Goal: Unclear

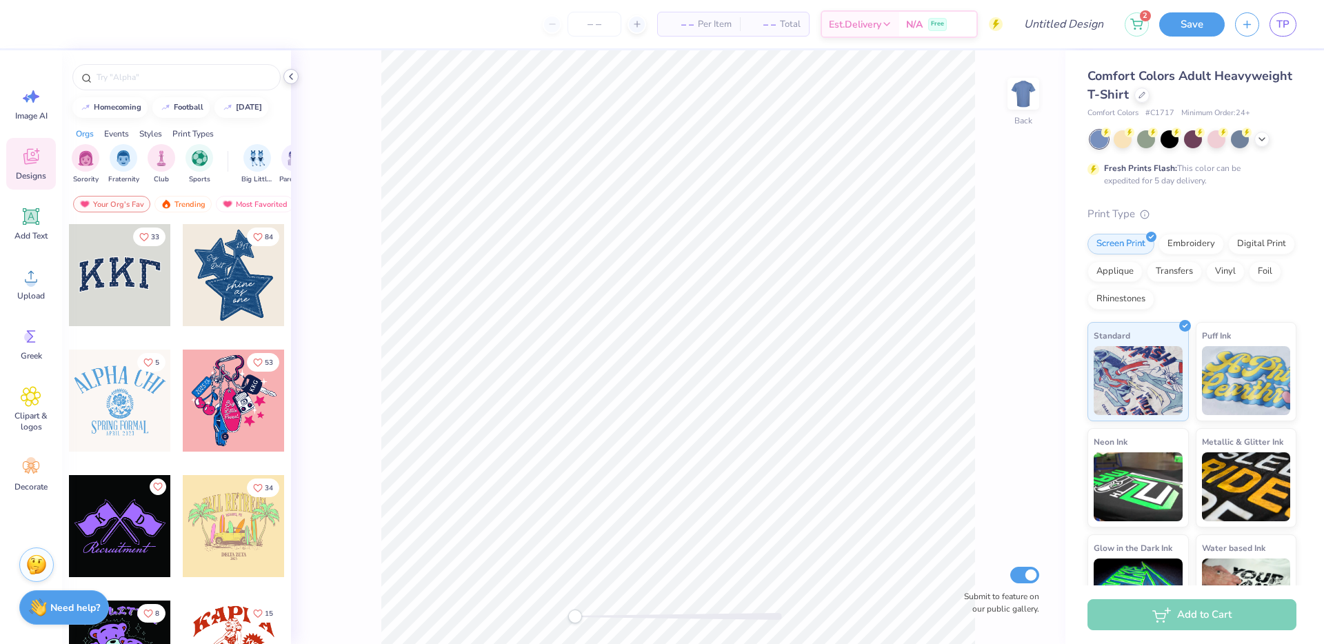
click at [292, 71] on icon at bounding box center [290, 76] width 11 height 11
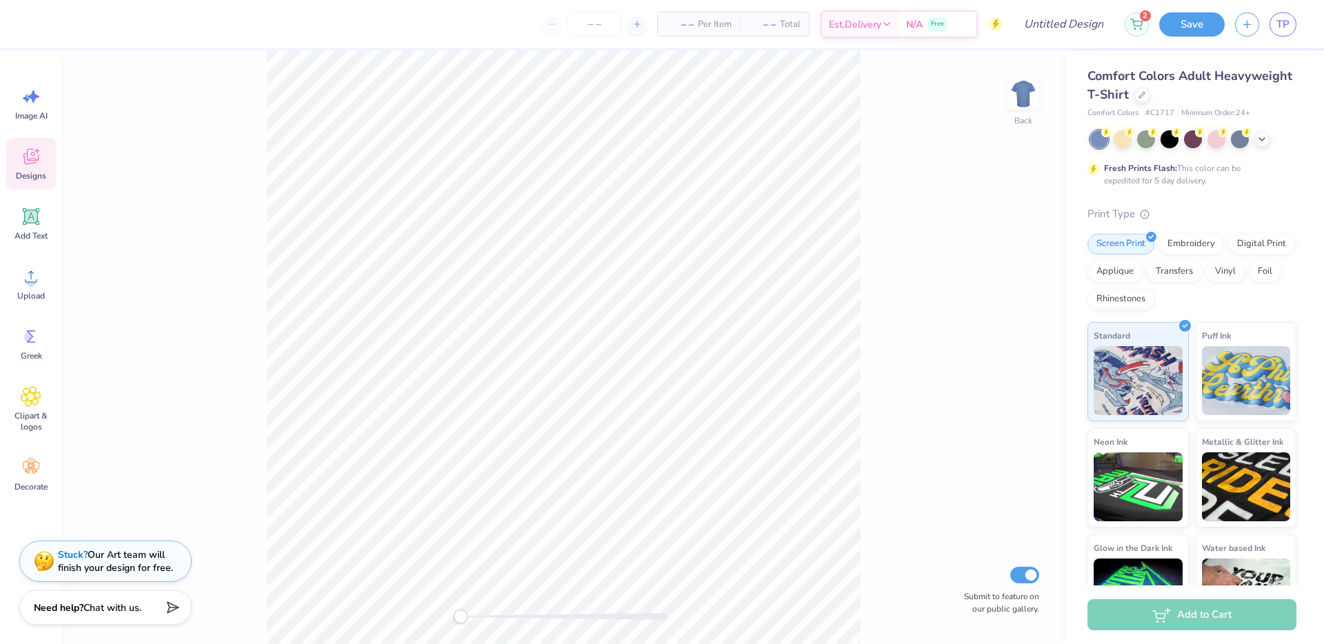
click at [395, 32] on div "– – Per Item – – Total Est. Delivery N/A Free" at bounding box center [520, 24] width 965 height 48
click at [302, 38] on div "– – Per Item – – Total Est. Delivery N/A Free" at bounding box center [520, 24] width 965 height 48
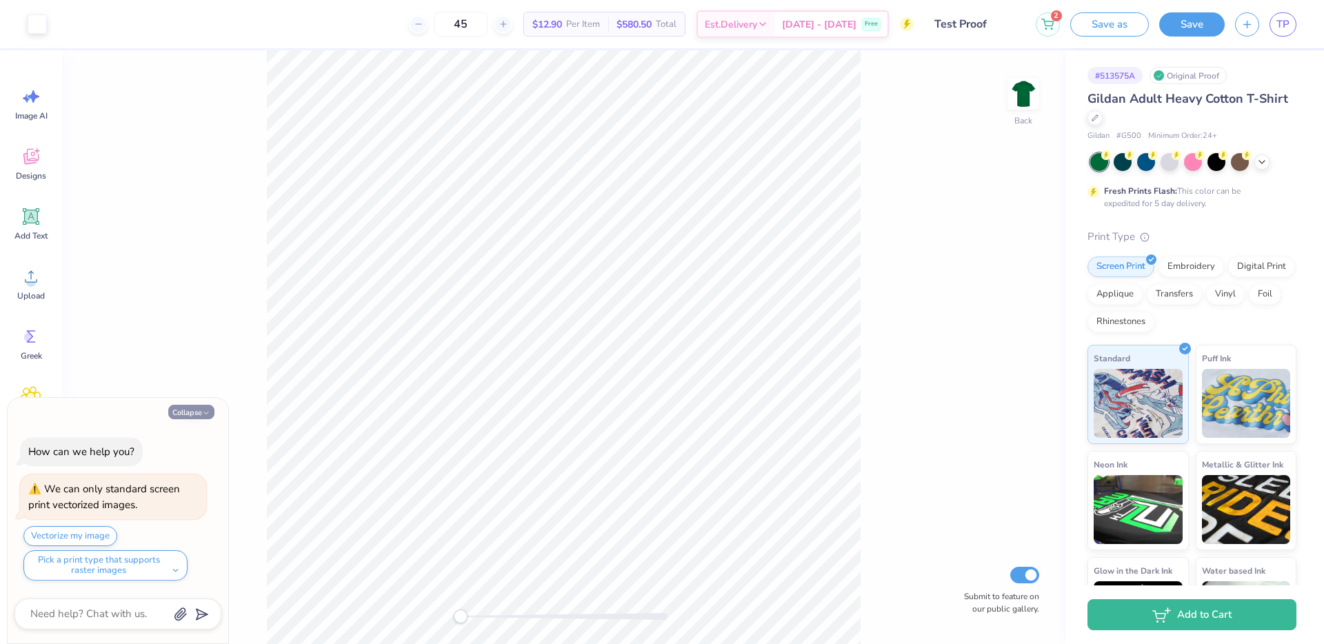
click at [186, 407] on button "Collapse" at bounding box center [191, 412] width 46 height 14
type textarea "x"
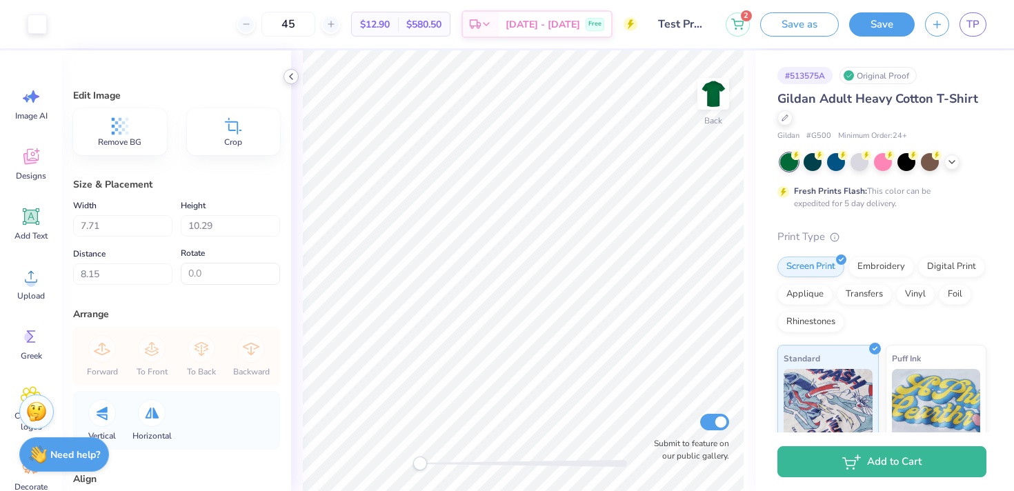
click at [288, 75] on icon at bounding box center [290, 76] width 11 height 11
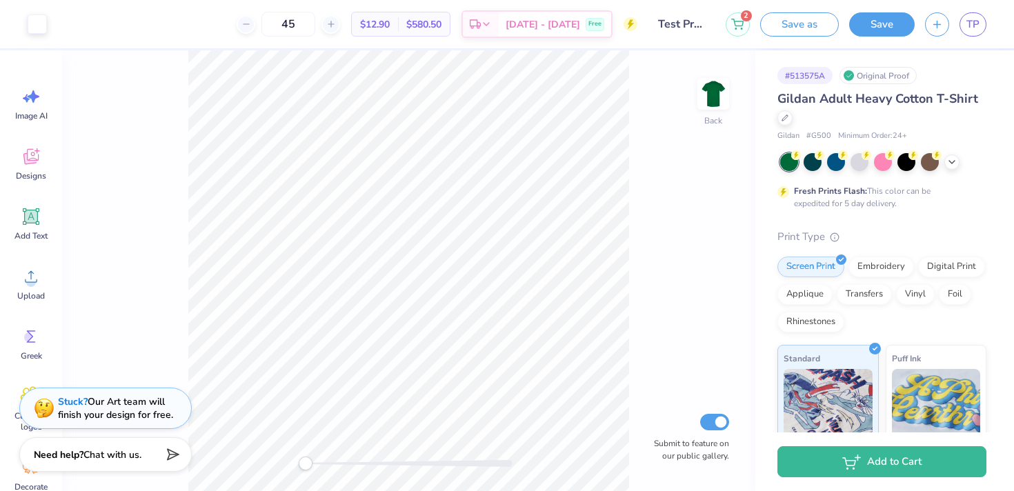
click at [180, 28] on div "45 $12.90 Per Item $580.50 Total Est. Delivery [DATE] - [DATE] Free" at bounding box center [347, 24] width 580 height 48
